Goal: Entertainment & Leisure: Consume media (video, audio)

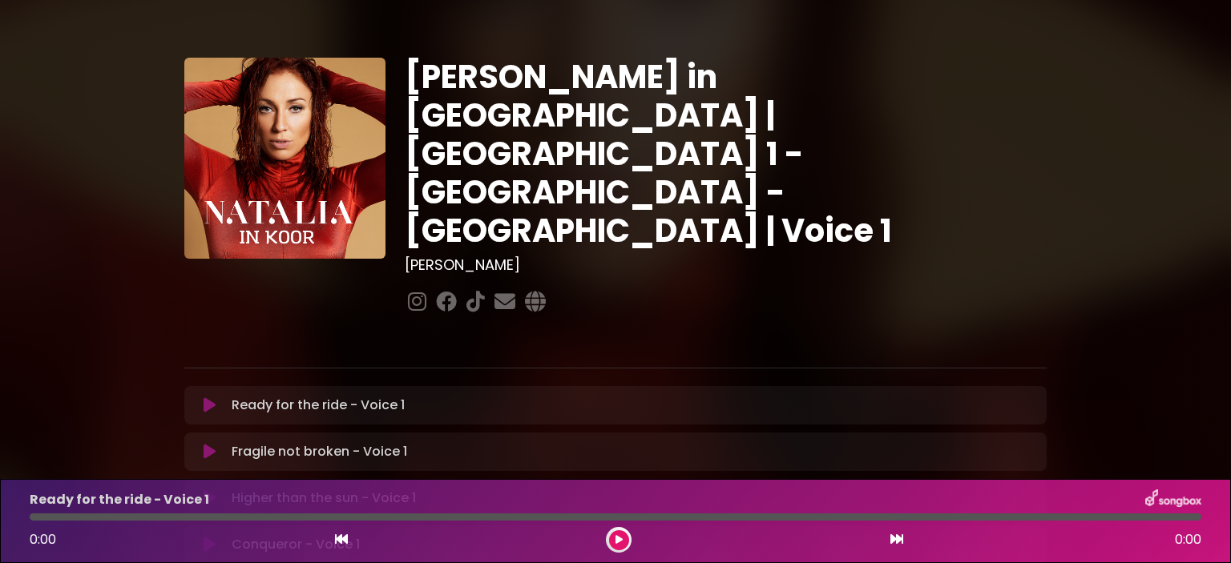
click at [205, 397] on icon at bounding box center [210, 405] width 12 height 16
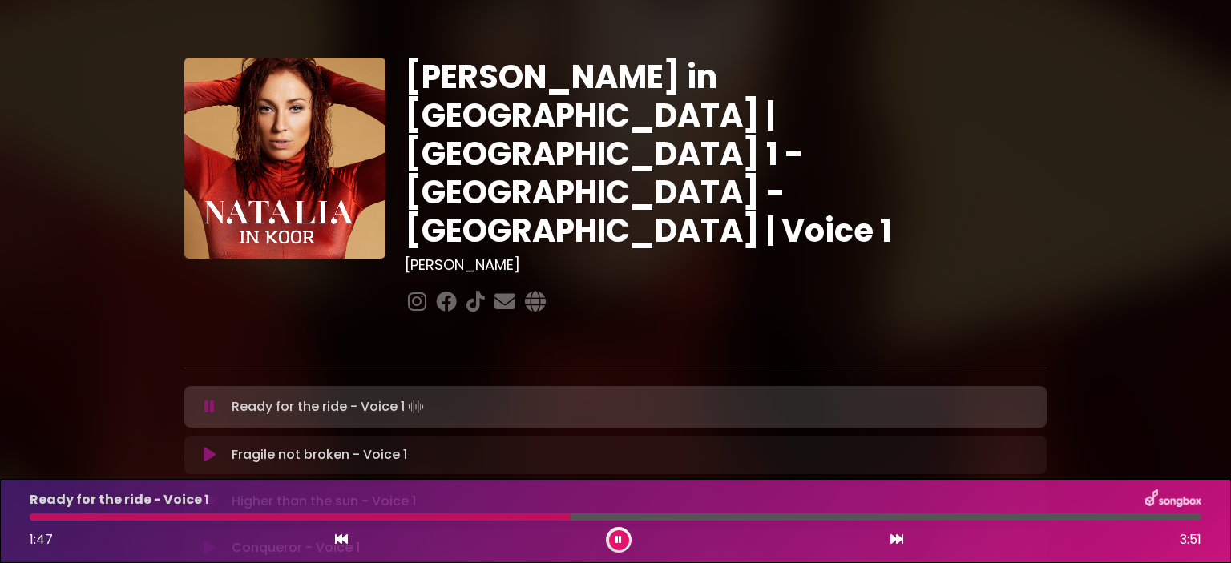
click at [612, 536] on button at bounding box center [619, 541] width 20 height 20
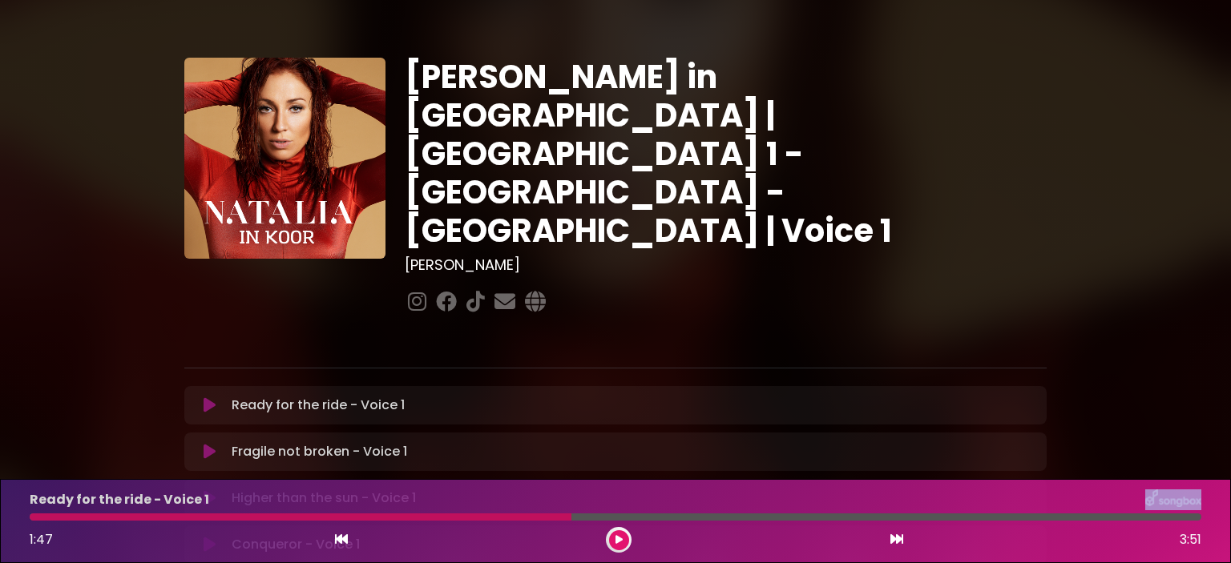
drag, startPoint x: 568, startPoint y: 518, endPoint x: 474, endPoint y: 498, distance: 95.9
click at [466, 498] on div "Ready for the ride - Voice 1 1:47 3:51" at bounding box center [615, 521] width 1191 height 63
click at [616, 541] on icon at bounding box center [618, 540] width 7 height 10
click at [619, 538] on icon at bounding box center [618, 540] width 6 height 10
click at [619, 525] on div "Higher than the sun - Voice 1 1:40 3:19" at bounding box center [615, 521] width 1191 height 63
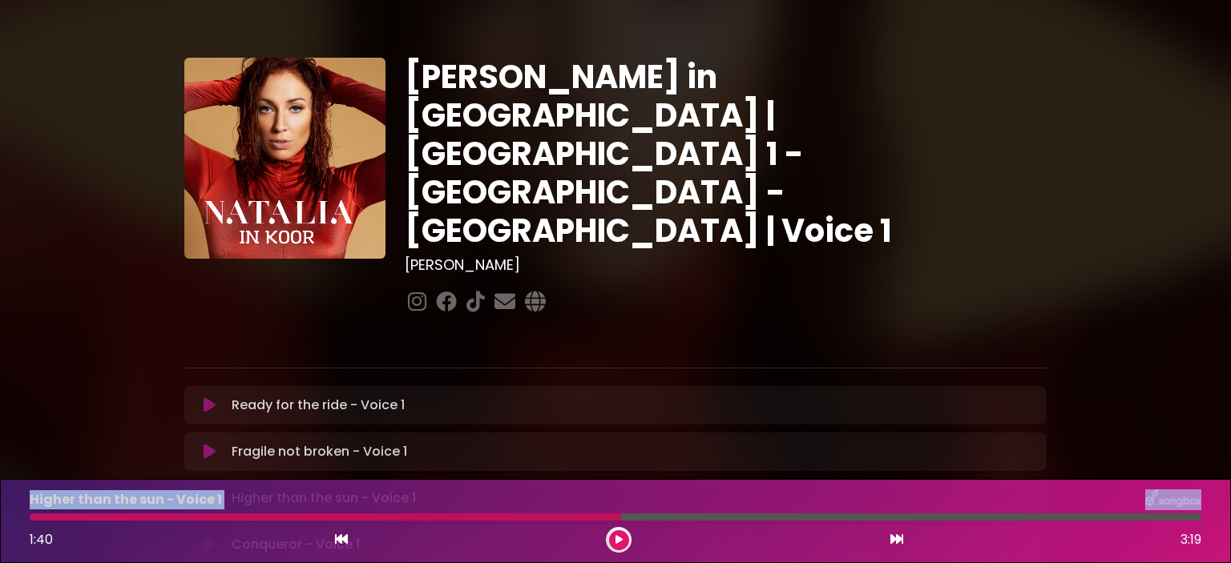
click at [619, 538] on icon at bounding box center [618, 540] width 7 height 10
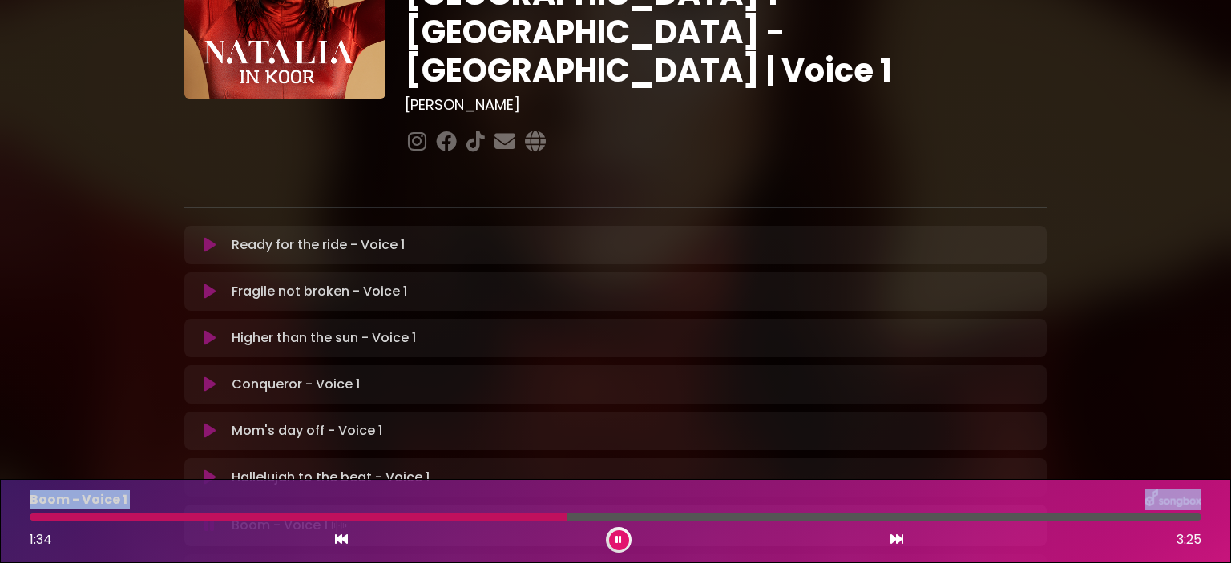
scroll to position [321, 0]
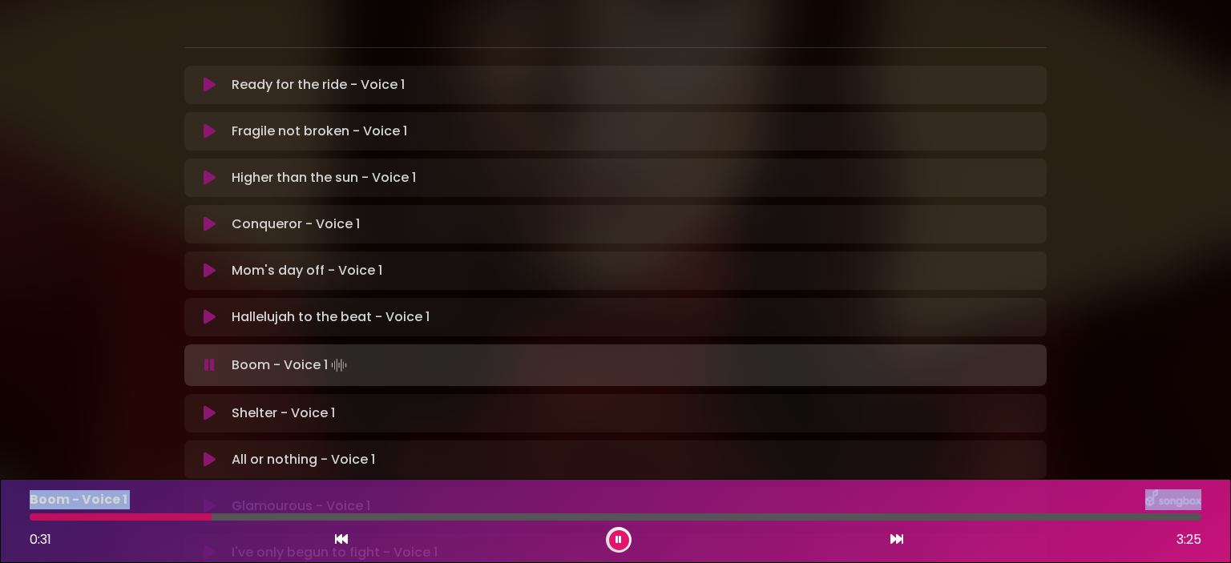
click at [211, 405] on icon at bounding box center [210, 413] width 12 height 16
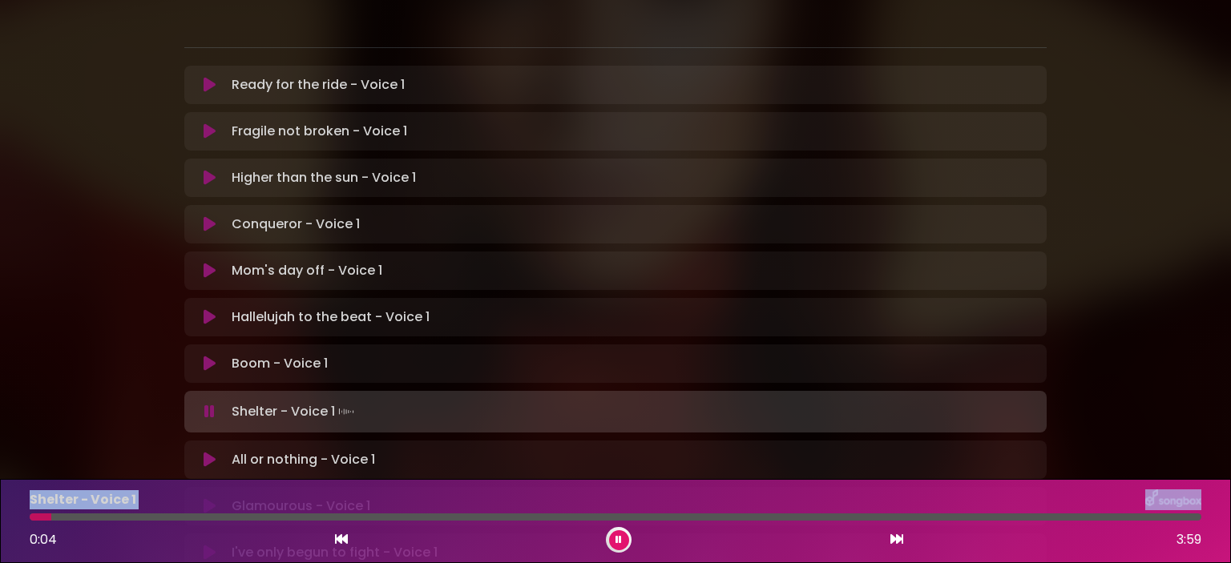
click at [621, 536] on icon at bounding box center [618, 540] width 6 height 10
